Goal: Task Accomplishment & Management: Use online tool/utility

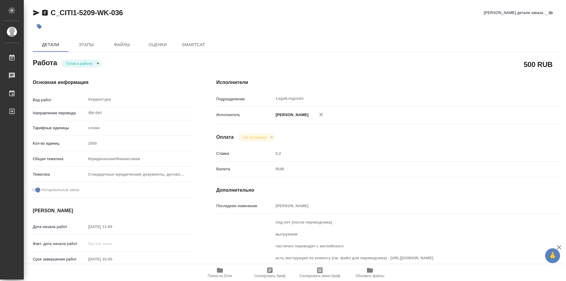
type textarea "x"
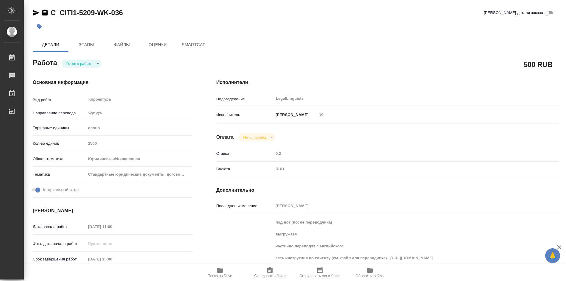
type textarea "x"
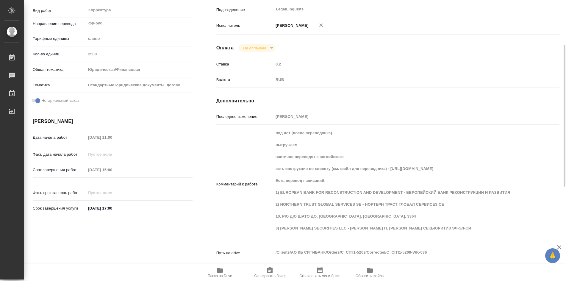
type textarea "x"
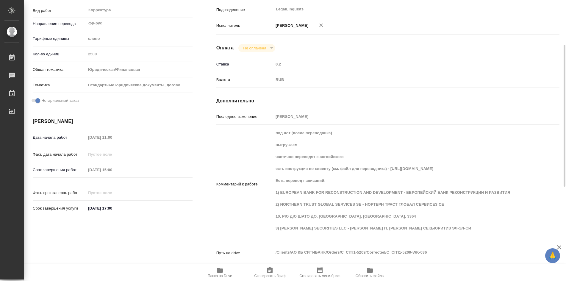
scroll to position [119, 0]
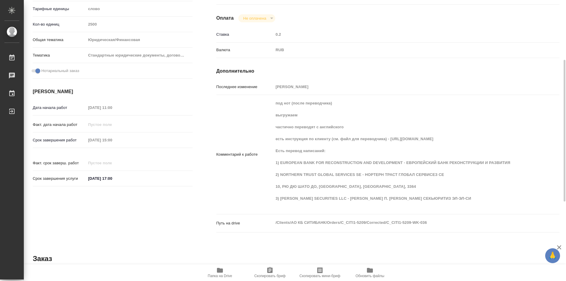
type textarea "x"
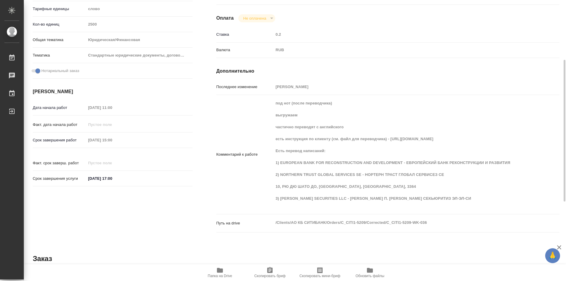
type textarea "x"
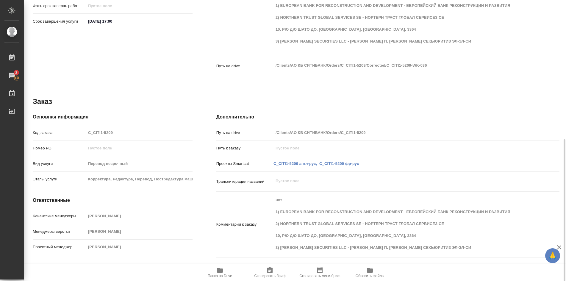
scroll to position [216, 0]
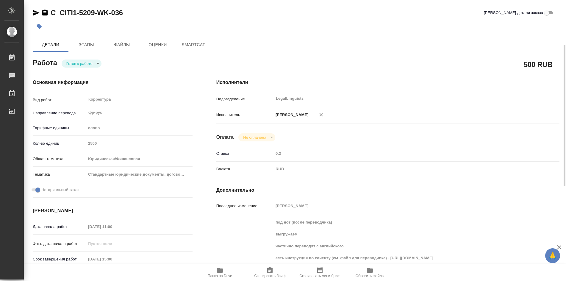
type textarea "x"
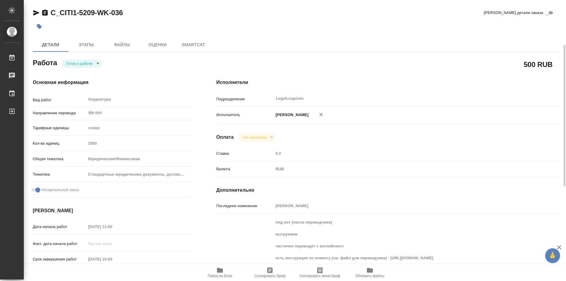
type textarea "x"
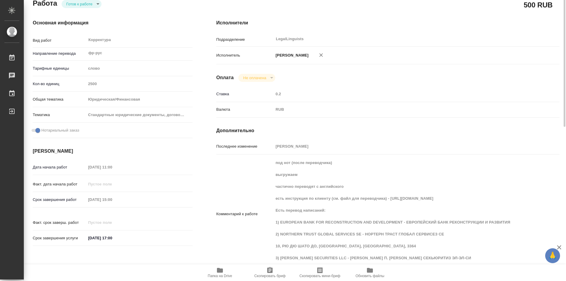
type textarea "x"
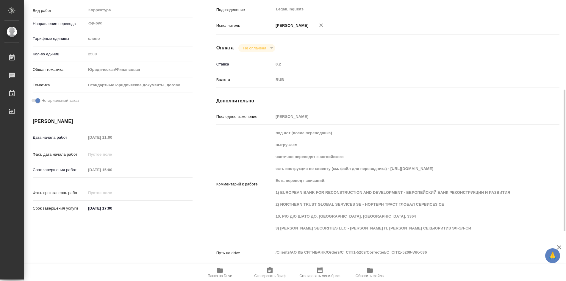
scroll to position [119, 0]
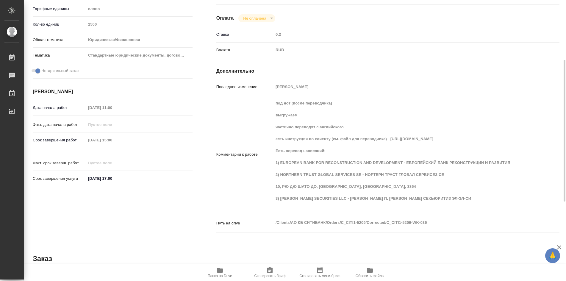
type textarea "x"
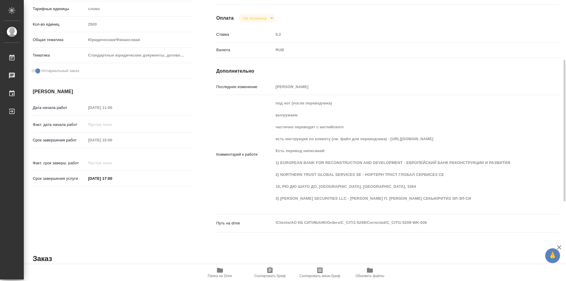
type textarea "x"
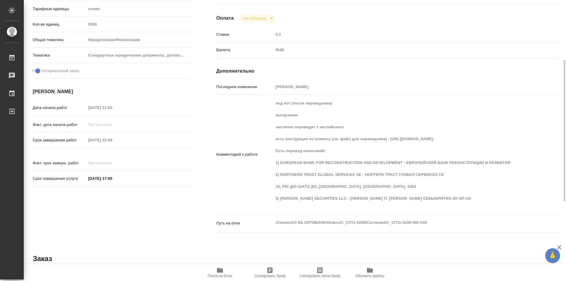
type textarea "x"
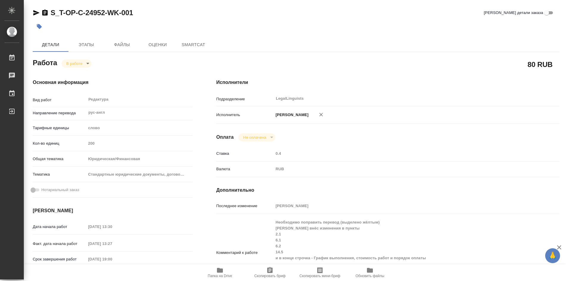
type textarea "x"
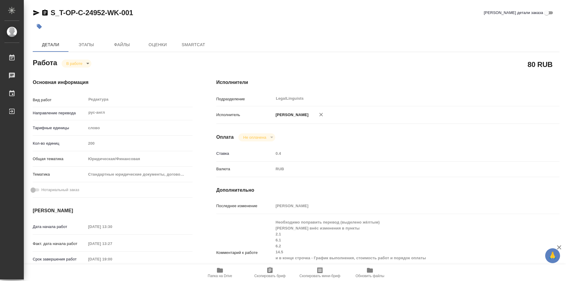
type textarea "x"
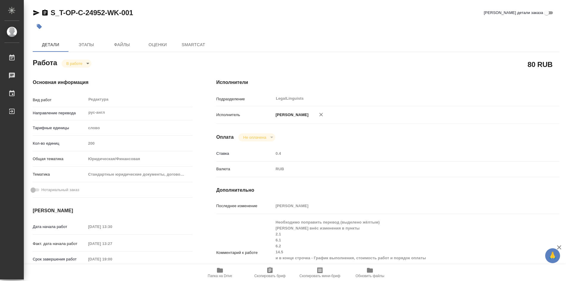
type textarea "x"
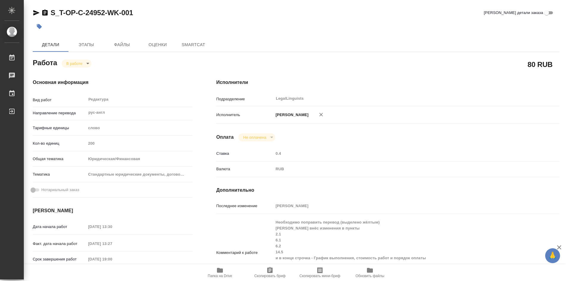
type textarea "x"
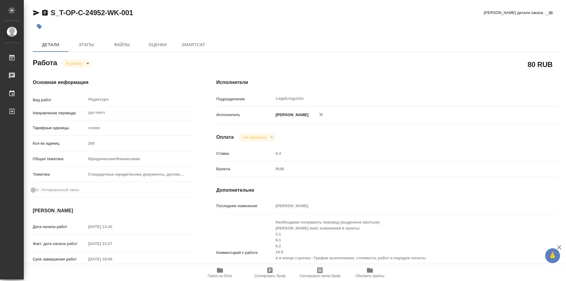
type textarea "x"
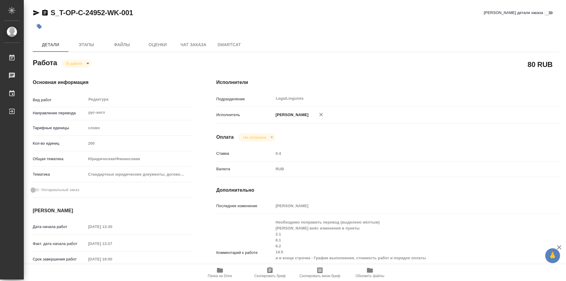
type textarea "x"
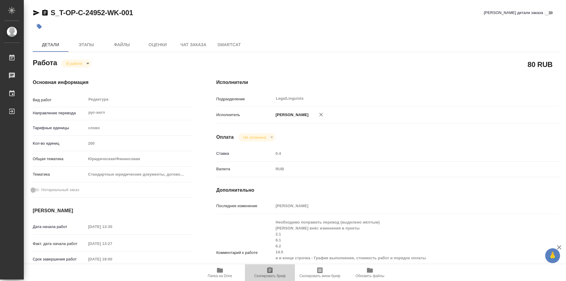
click at [270, 270] on icon "button" at bounding box center [269, 270] width 5 height 6
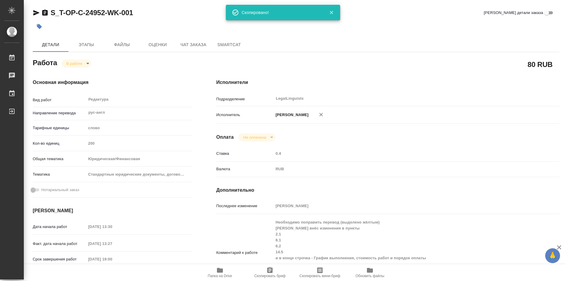
type textarea "x"
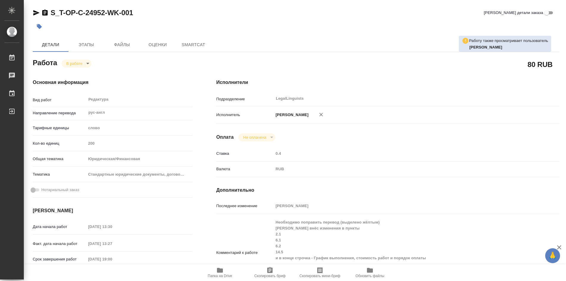
type textarea "x"
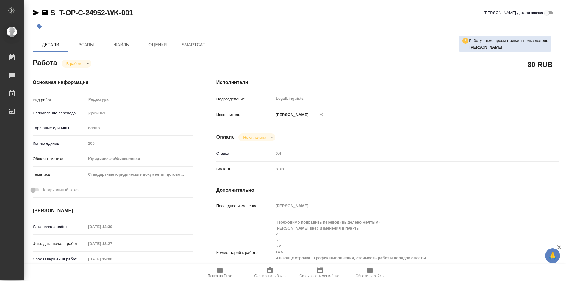
type textarea "x"
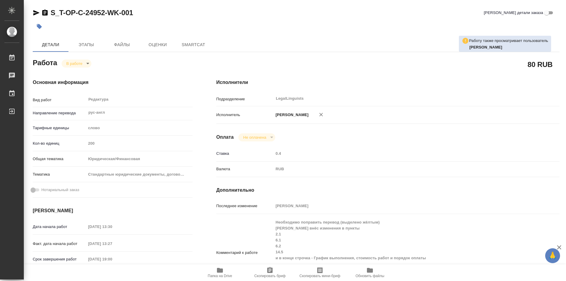
type textarea "x"
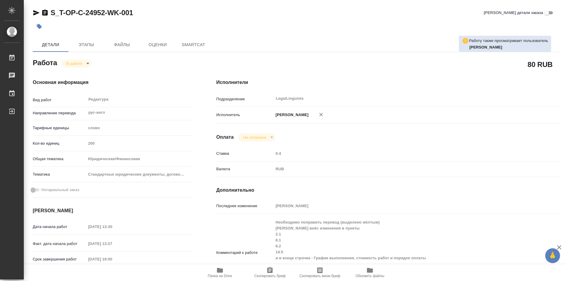
type textarea "x"
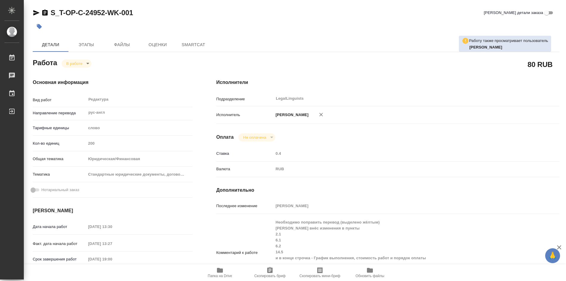
type textarea "x"
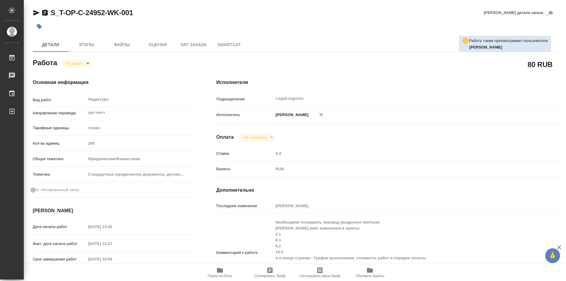
type textarea "x"
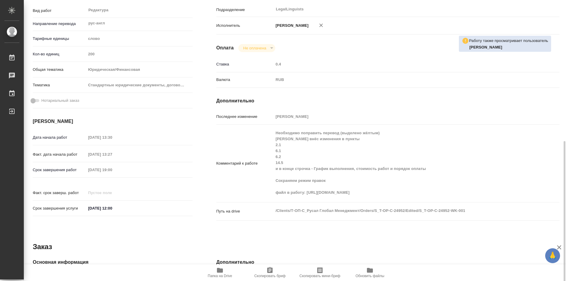
scroll to position [149, 0]
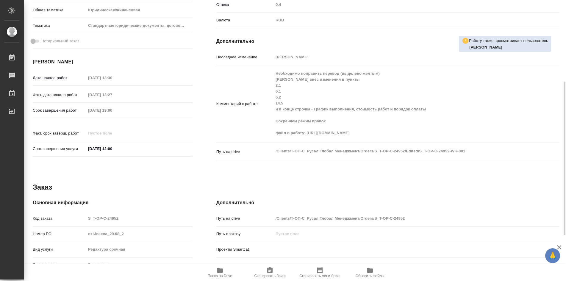
type textarea "x"
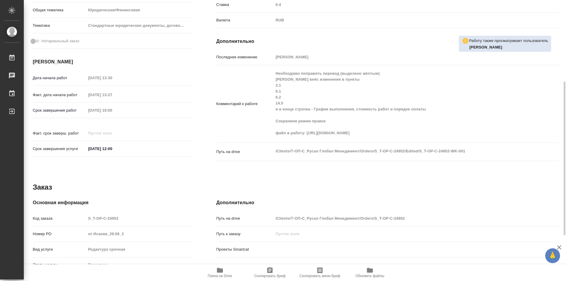
click at [221, 272] on icon "button" at bounding box center [220, 270] width 6 height 5
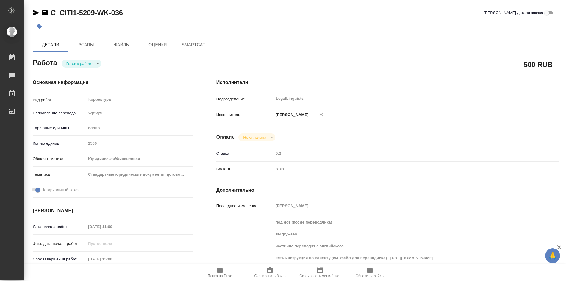
type textarea "x"
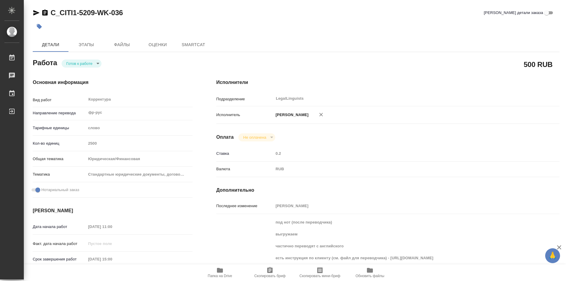
type textarea "x"
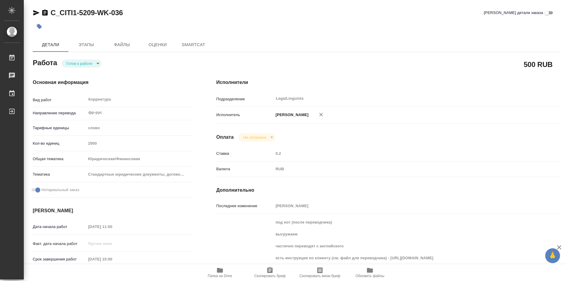
type textarea "x"
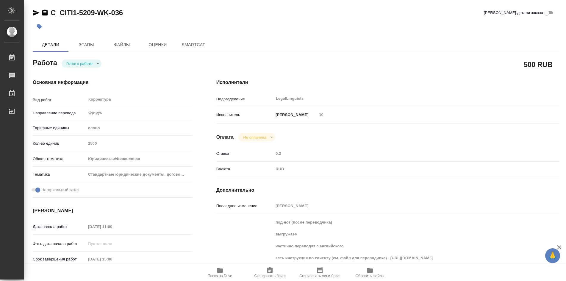
type textarea "x"
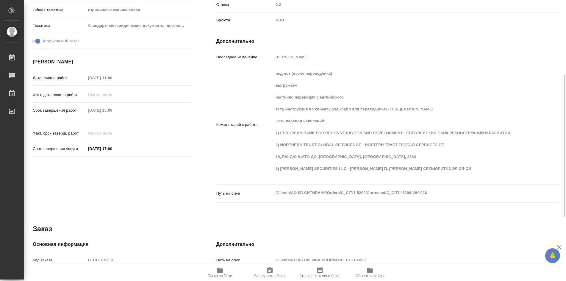
type textarea "x"
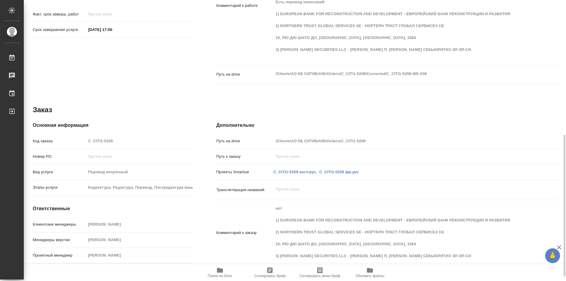
scroll to position [276, 0]
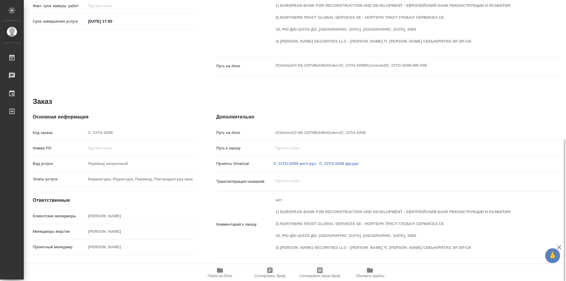
type textarea "x"
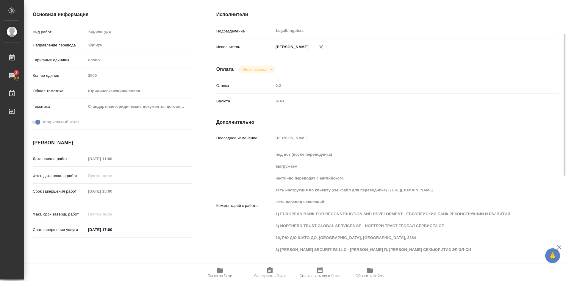
scroll to position [0, 0]
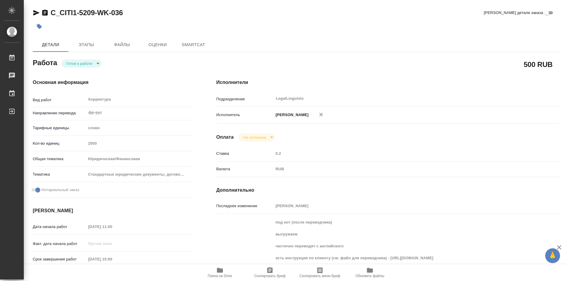
type textarea "x"
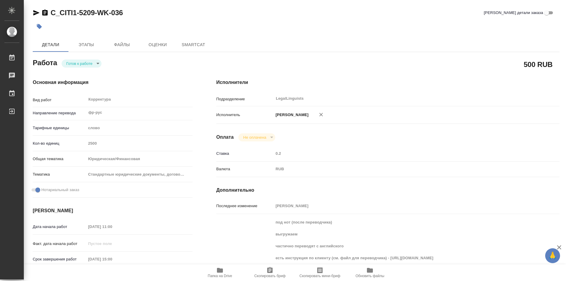
type textarea "x"
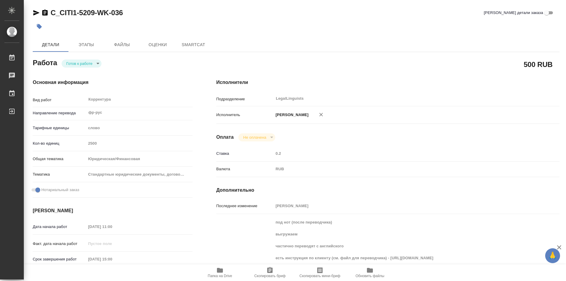
type textarea "x"
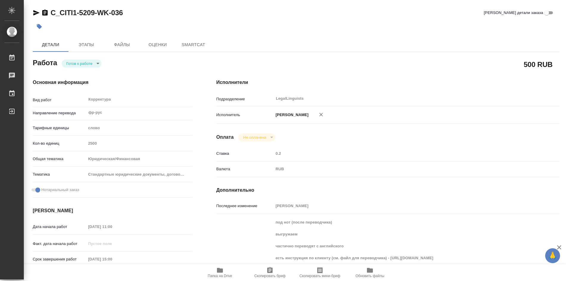
type textarea "x"
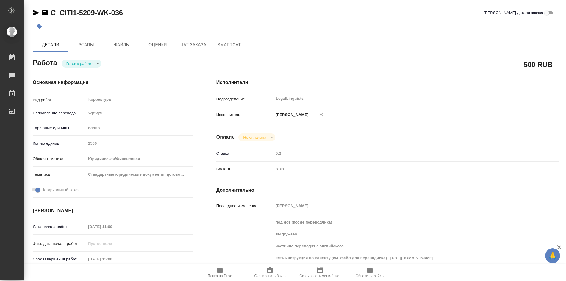
type textarea "x"
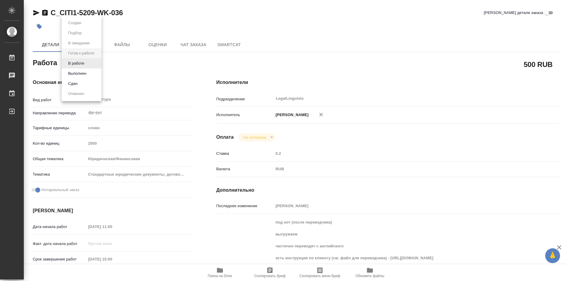
click at [98, 65] on body "🙏 .cls-1 fill:#fff; AWATERA Soldatenkova Tatyana Работы Чаты График Выйти C_CIT…" at bounding box center [283, 140] width 566 height 281
drag, startPoint x: 82, startPoint y: 63, endPoint x: 82, endPoint y: 66, distance: 3.6
click at [82, 63] on button "В работе" at bounding box center [76, 63] width 20 height 7
type textarea "x"
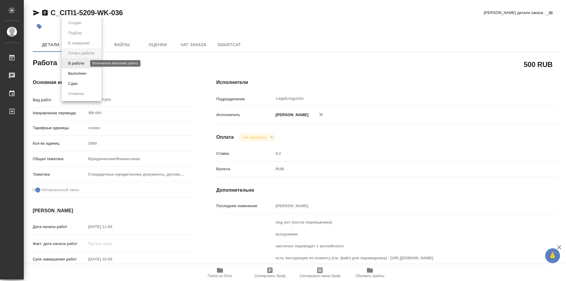
type textarea "x"
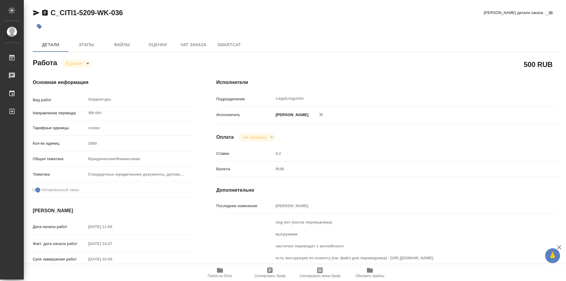
type textarea "x"
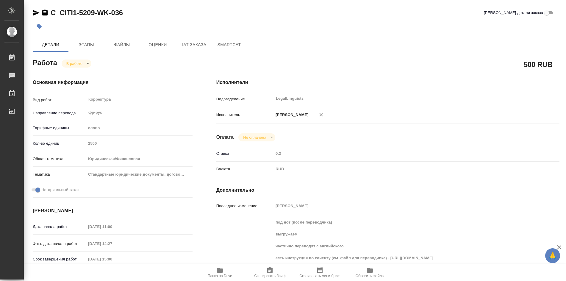
type textarea "x"
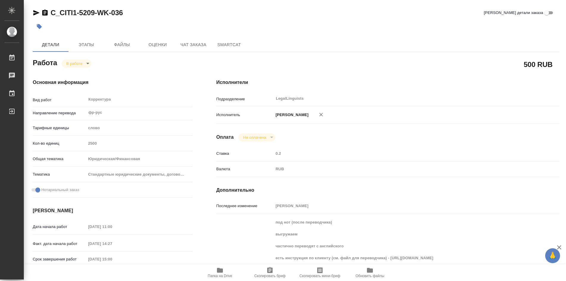
type textarea "x"
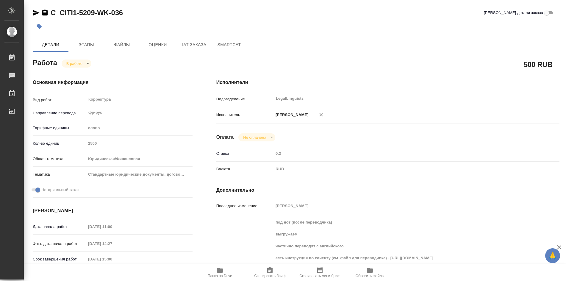
type textarea "x"
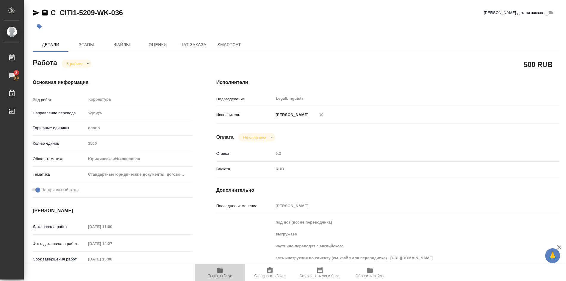
click at [217, 273] on icon "button" at bounding box center [219, 269] width 7 height 7
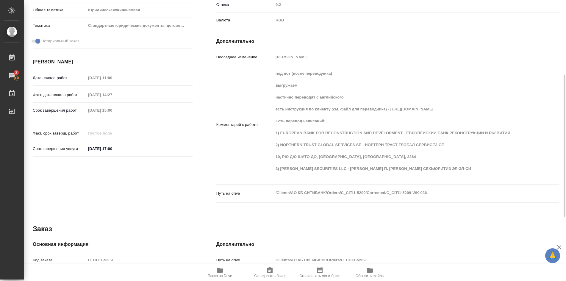
scroll to position [238, 0]
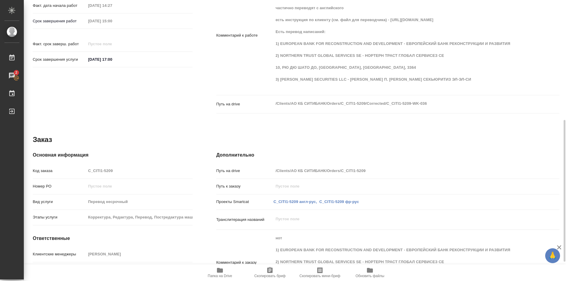
click at [219, 272] on icon "button" at bounding box center [220, 270] width 6 height 5
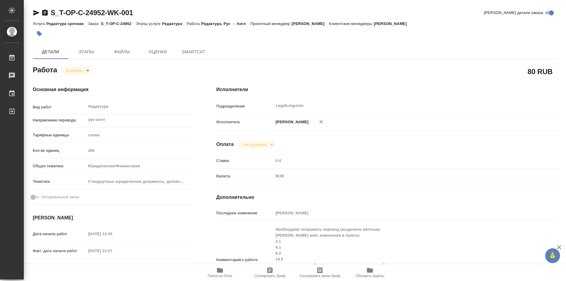
type textarea "x"
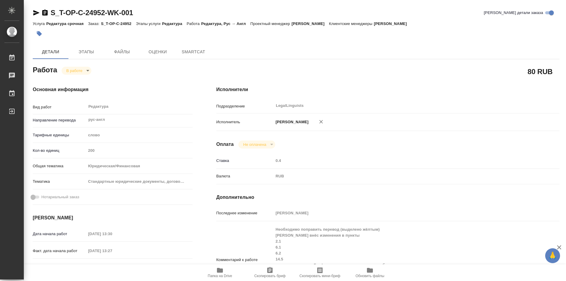
type textarea "x"
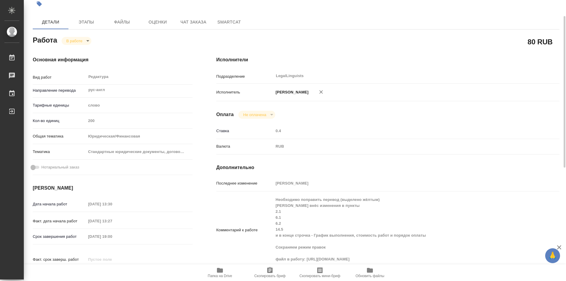
type textarea "x"
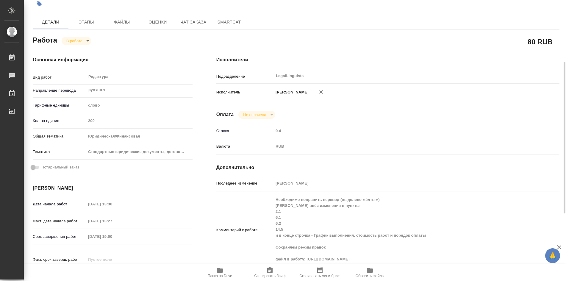
scroll to position [59, 0]
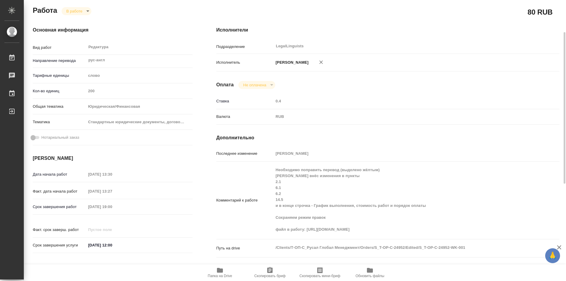
type textarea "x"
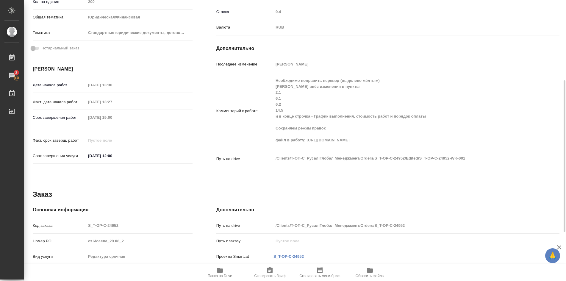
scroll to position [208, 0]
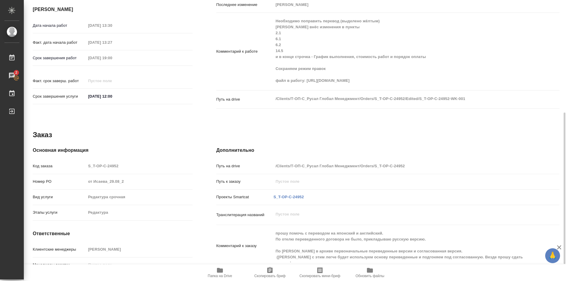
click at [220, 273] on icon "button" at bounding box center [219, 269] width 7 height 7
